Goal: Transaction & Acquisition: Purchase product/service

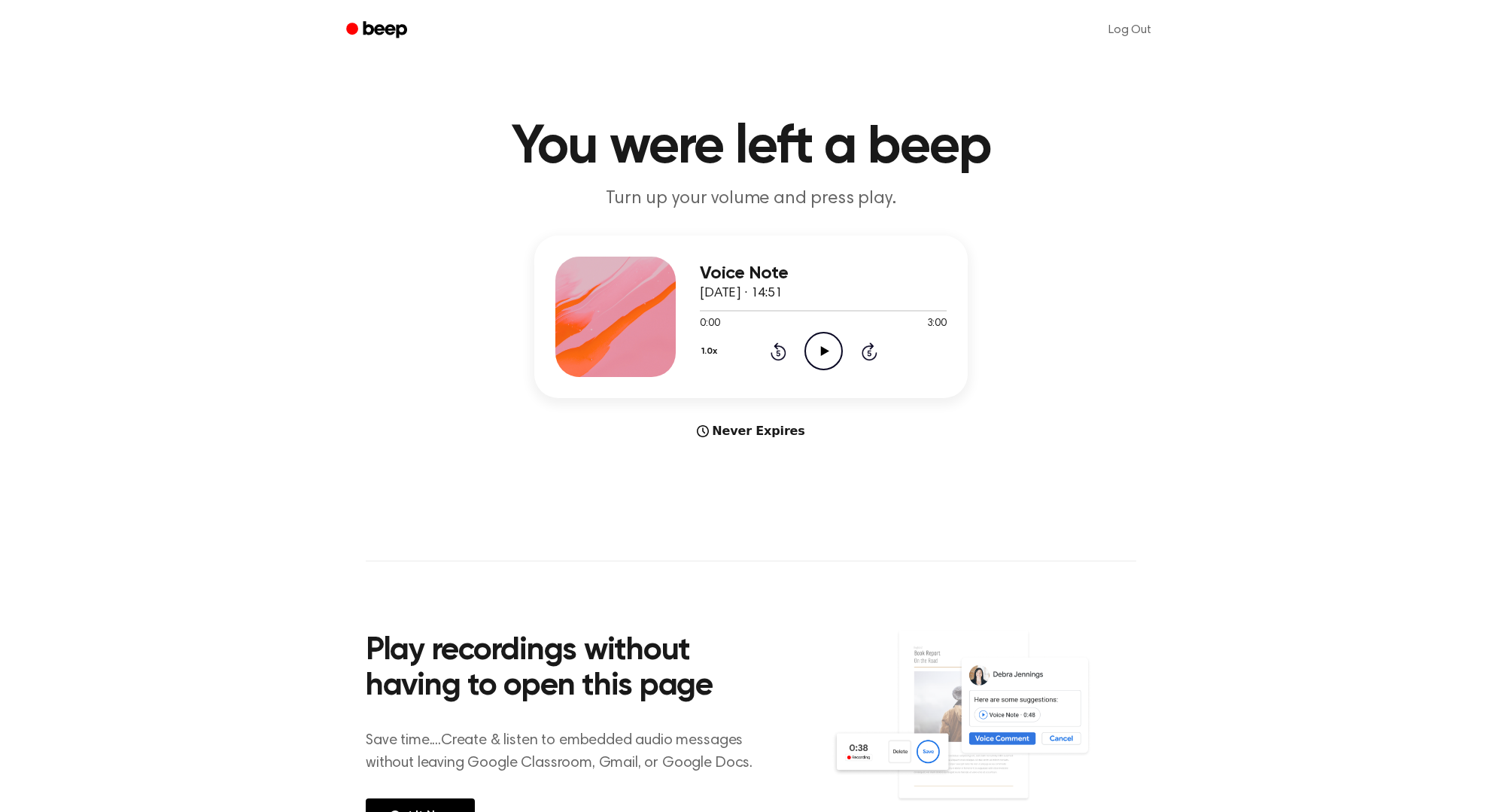
click at [827, 342] on icon "Play Audio" at bounding box center [823, 351] width 38 height 38
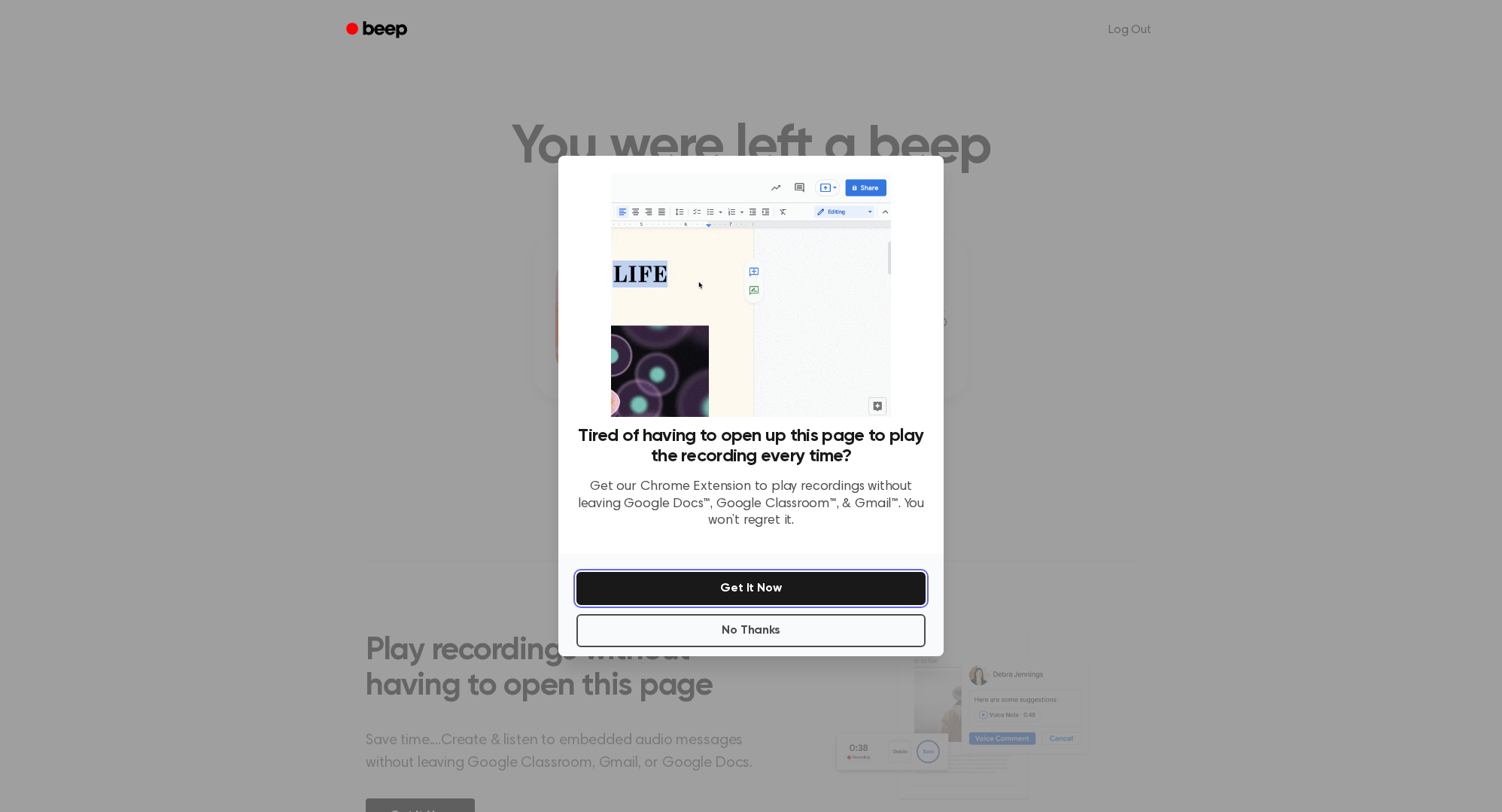
click at [769, 590] on button "Get It Now" at bounding box center [750, 588] width 349 height 33
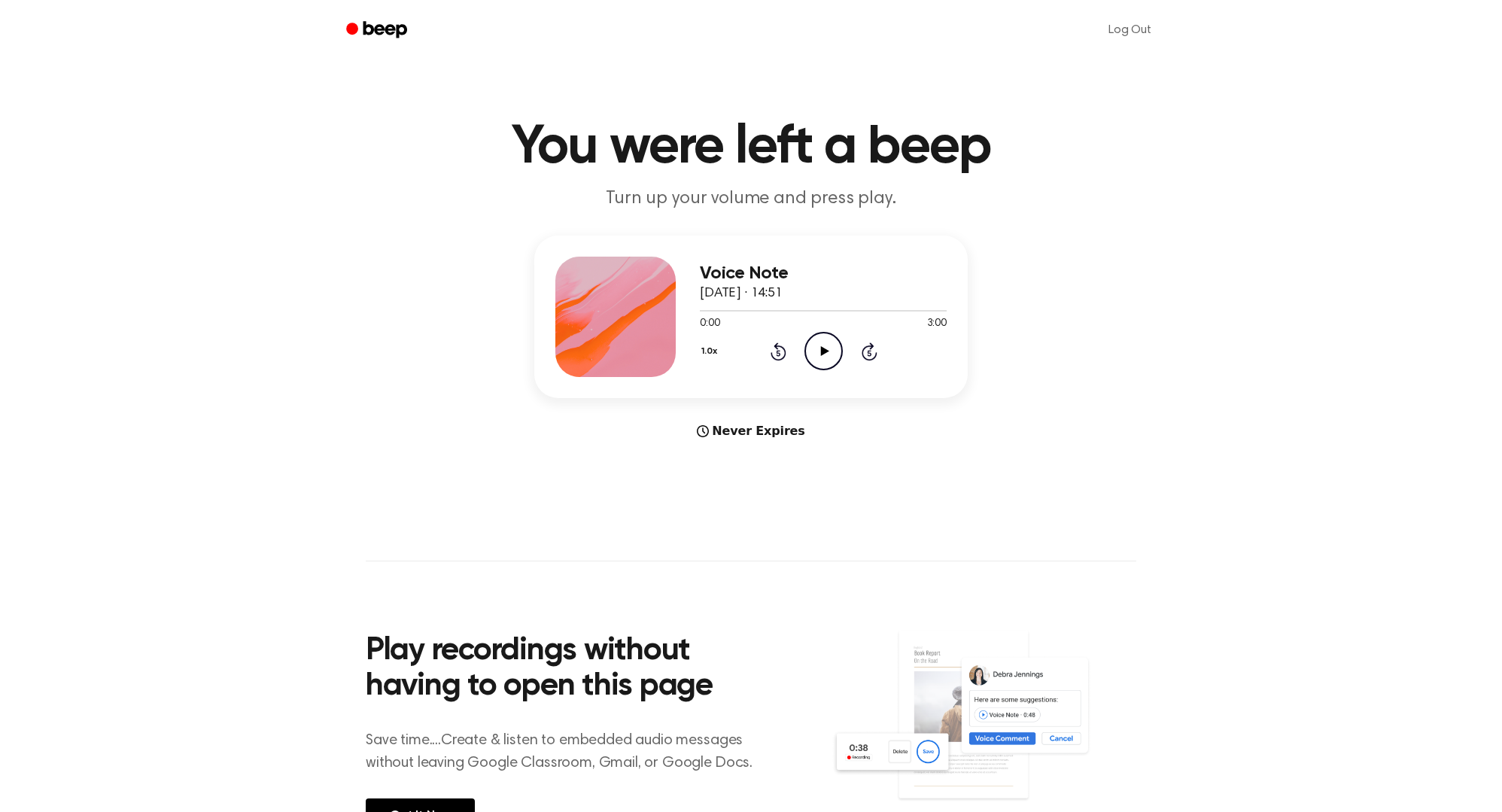
click at [836, 348] on icon "Play Audio" at bounding box center [823, 351] width 38 height 38
click at [814, 346] on icon "Pause Audio" at bounding box center [823, 351] width 38 height 38
click at [831, 348] on icon "Play Audio" at bounding box center [823, 351] width 38 height 38
click at [823, 349] on icon "Pause Audio" at bounding box center [823, 351] width 38 height 38
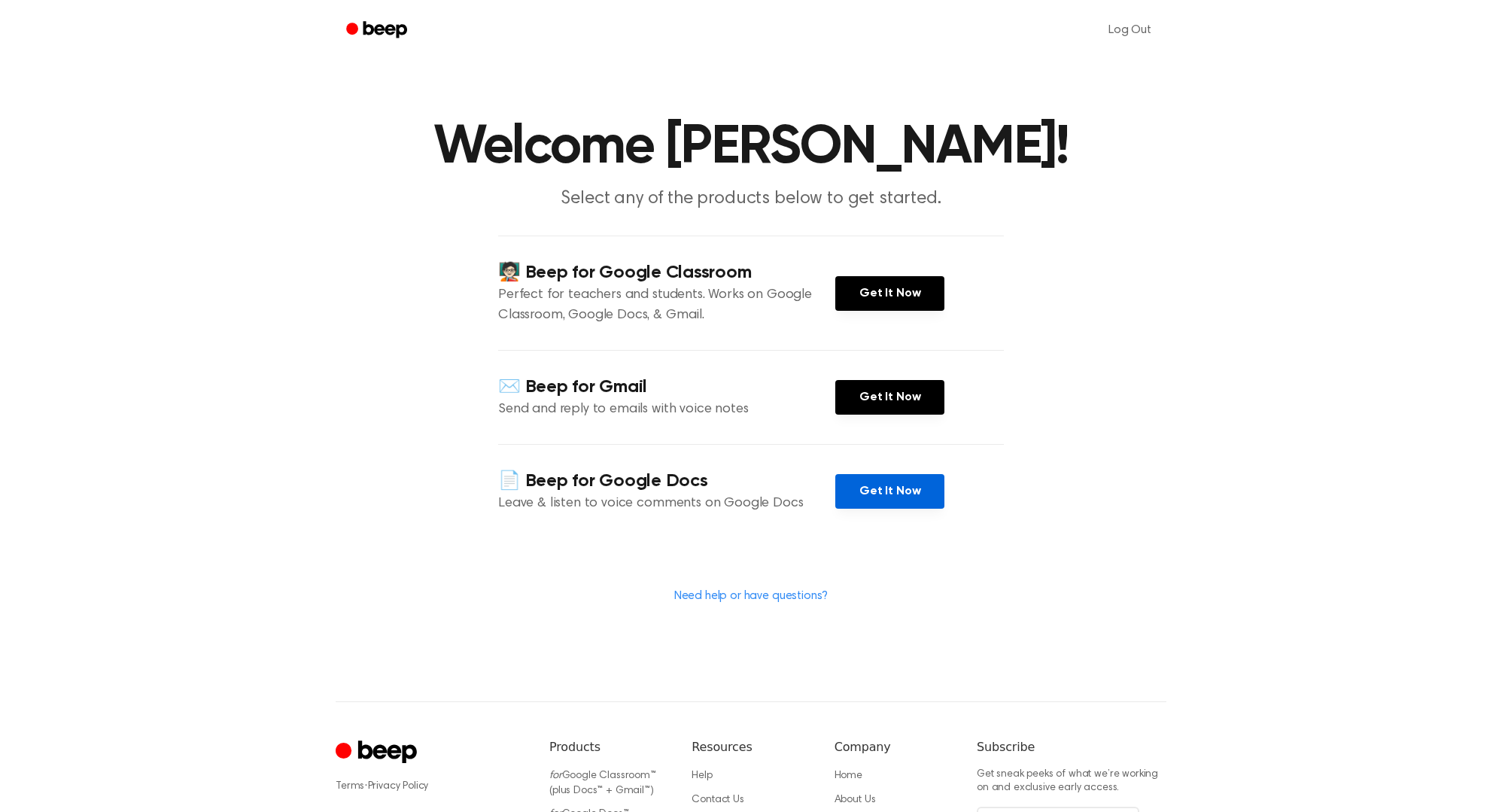
click at [887, 490] on link "Get It Now" at bounding box center [889, 491] width 109 height 35
